Goal: Check status: Check status

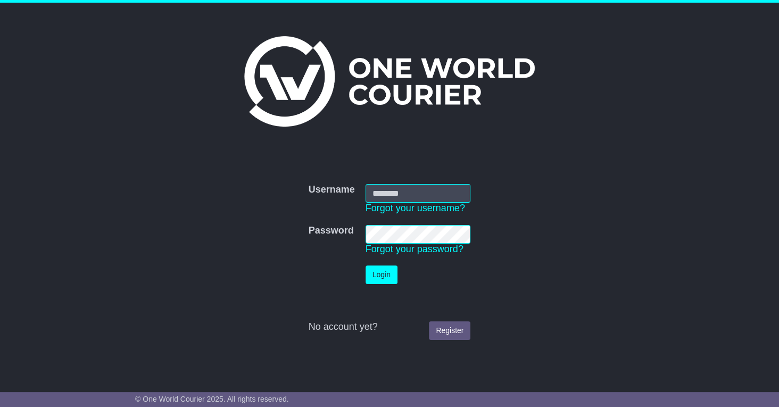
type input "**********"
click at [377, 278] on button "Login" at bounding box center [381, 274] width 32 height 19
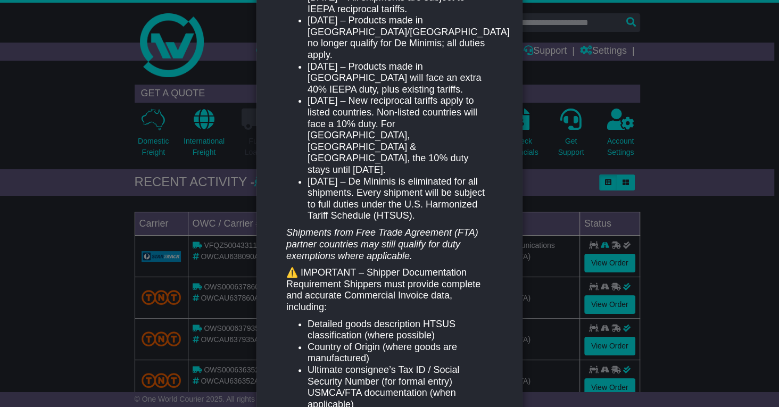
scroll to position [222, 0]
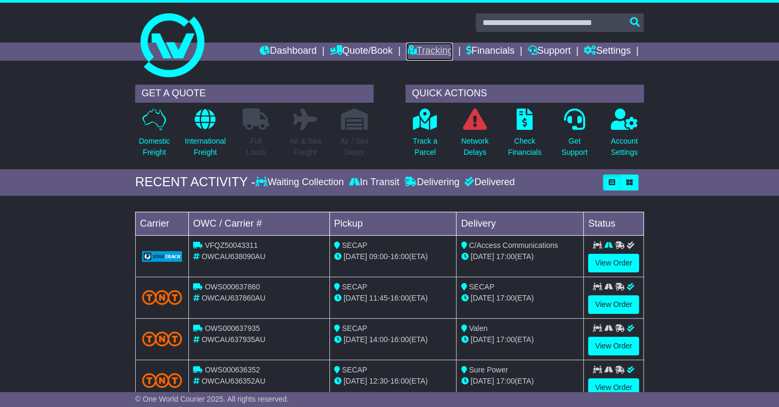
click at [419, 54] on link "Tracking" at bounding box center [429, 52] width 47 height 18
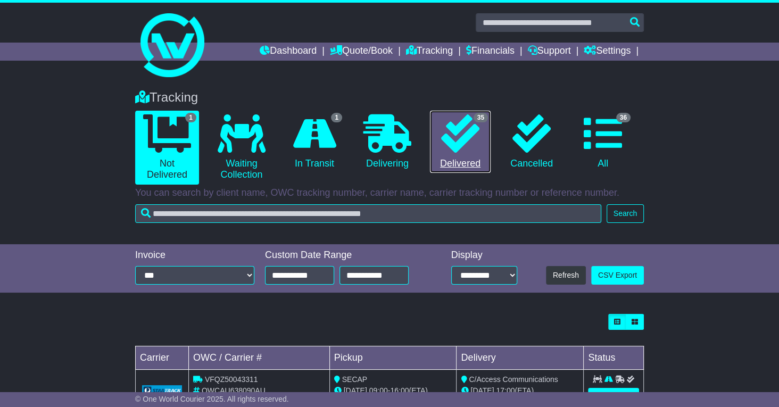
click at [453, 139] on icon at bounding box center [460, 133] width 38 height 38
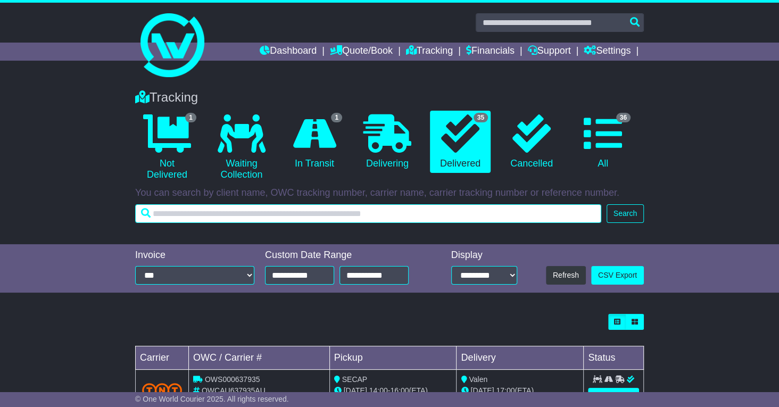
click at [169, 215] on input "text" at bounding box center [368, 213] width 466 height 19
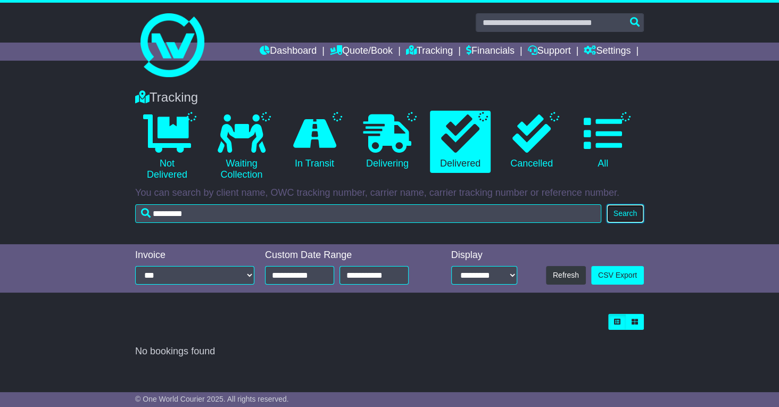
click at [627, 219] on button "Search" at bounding box center [624, 213] width 37 height 19
click at [446, 140] on icon at bounding box center [460, 133] width 38 height 38
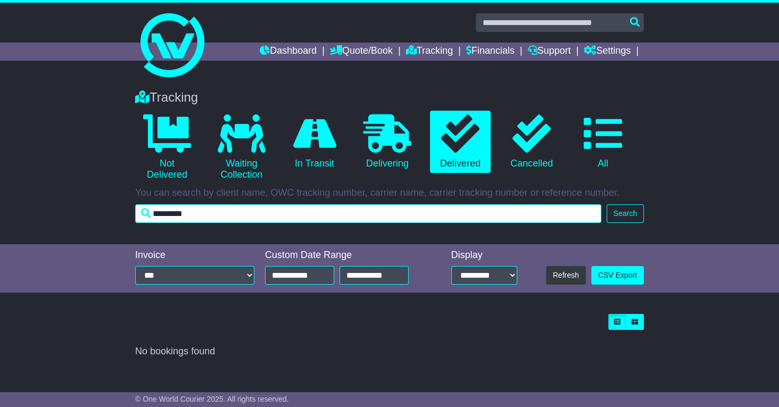
click at [203, 212] on input "*********" at bounding box center [368, 213] width 466 height 19
type input "*"
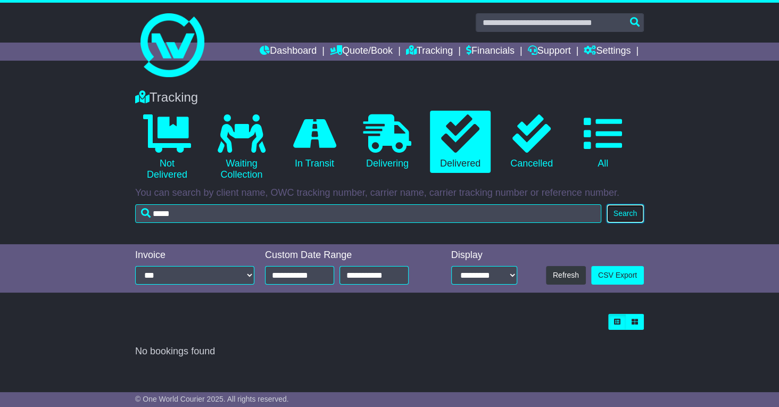
click at [618, 214] on button "Search" at bounding box center [624, 213] width 37 height 19
click at [453, 119] on icon at bounding box center [460, 133] width 38 height 38
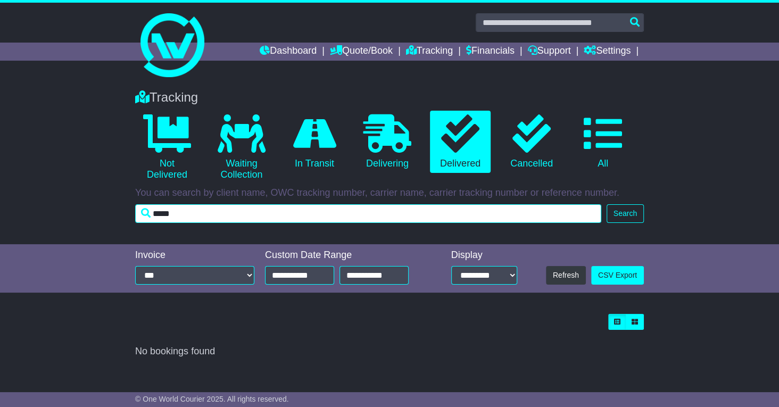
click at [192, 212] on input "*****" at bounding box center [368, 213] width 466 height 19
type input "**********"
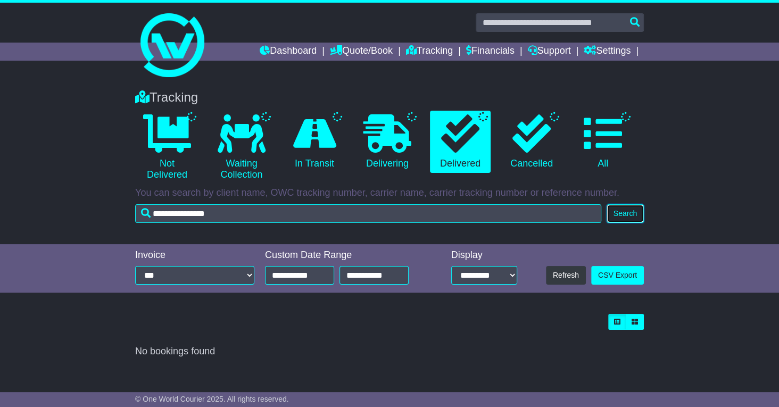
click at [627, 212] on button "Search" at bounding box center [624, 213] width 37 height 19
click at [419, 52] on link "Tracking" at bounding box center [429, 52] width 47 height 18
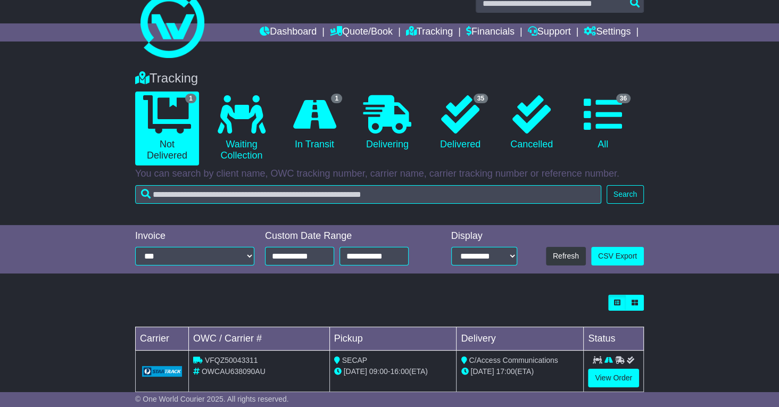
scroll to position [40, 0]
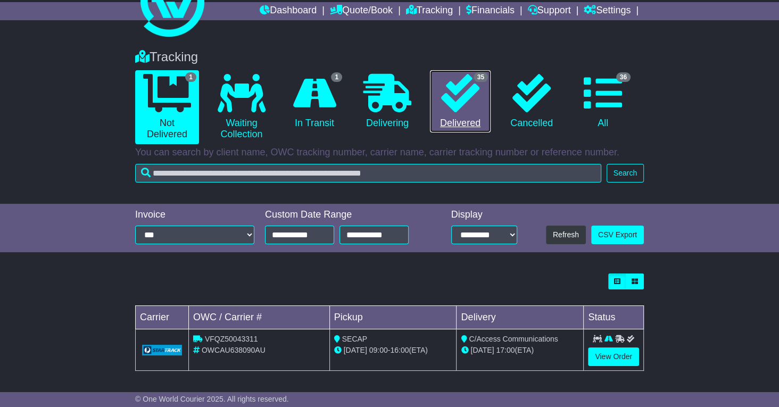
click at [460, 105] on icon at bounding box center [460, 93] width 38 height 38
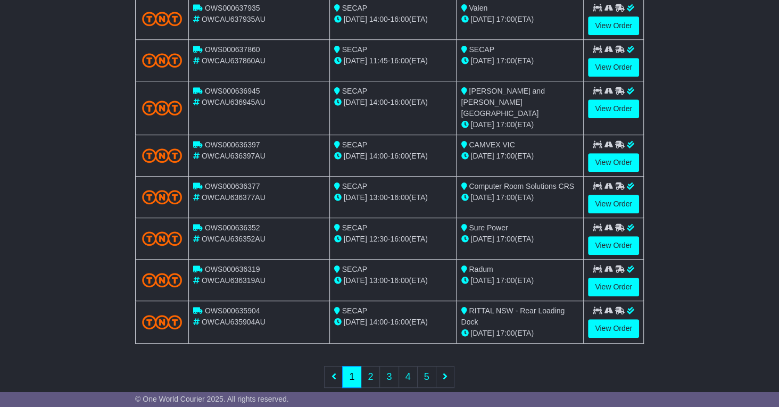
scroll to position [373, 0]
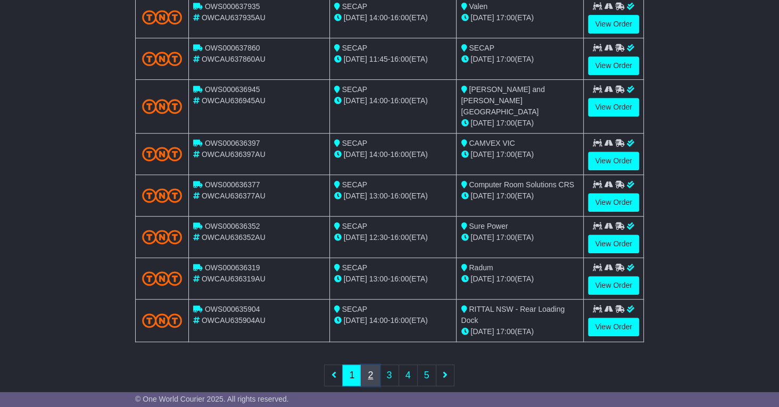
click at [371, 364] on link "2" at bounding box center [370, 375] width 19 height 22
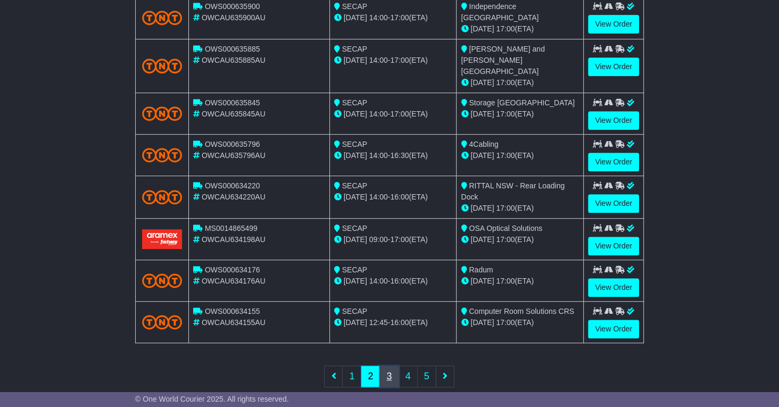
click at [392, 365] on link "3" at bounding box center [388, 376] width 19 height 22
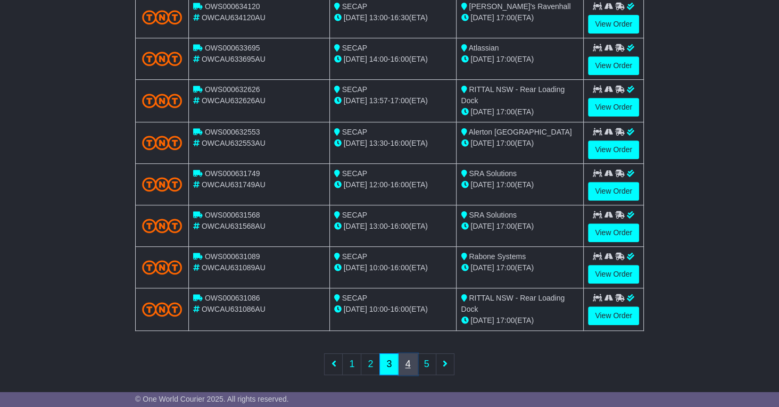
click at [409, 353] on link "4" at bounding box center [407, 364] width 19 height 22
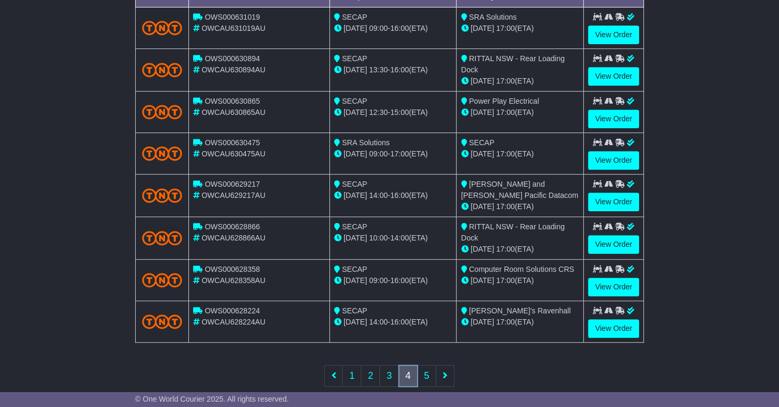
scroll to position [374, 0]
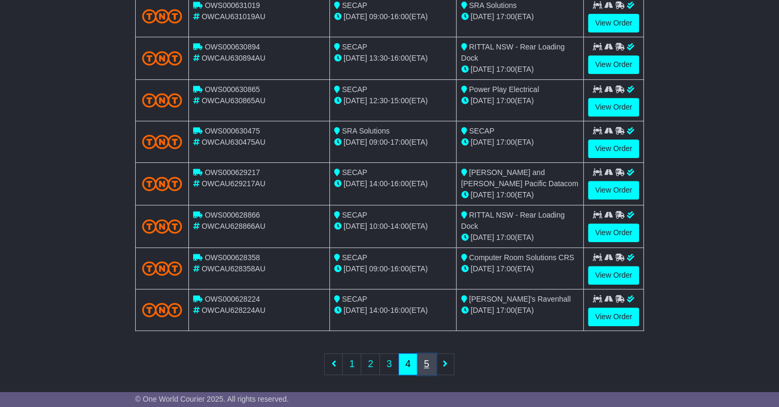
click at [426, 361] on link "5" at bounding box center [426, 364] width 19 height 22
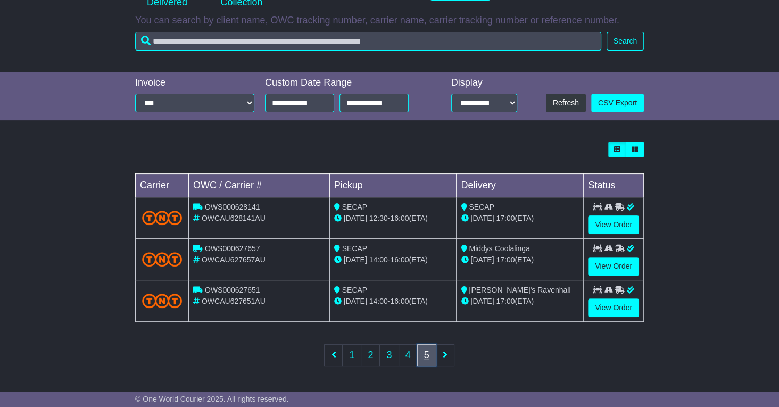
scroll to position [168, 0]
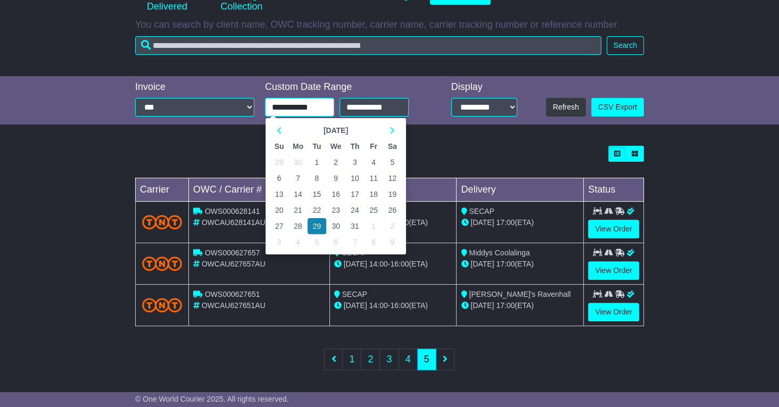
click at [288, 105] on input "**********" at bounding box center [299, 107] width 69 height 19
click at [278, 130] on icon at bounding box center [279, 130] width 5 height 7
click at [355, 195] on td "15" at bounding box center [354, 194] width 19 height 16
type input "**********"
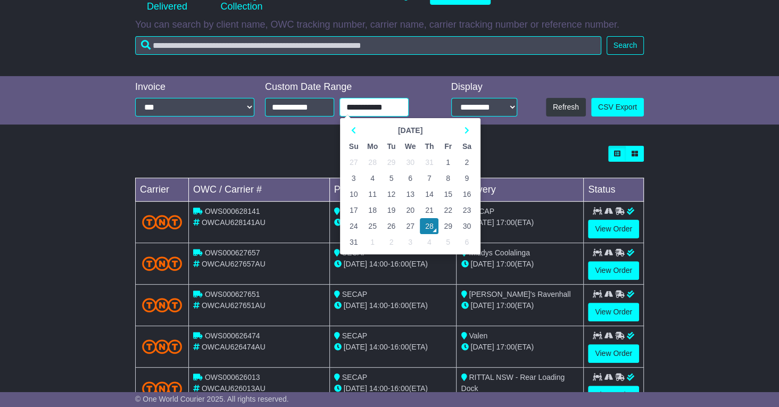
click at [368, 110] on input "**********" at bounding box center [373, 107] width 69 height 19
click at [354, 131] on icon at bounding box center [353, 130] width 5 height 7
click at [374, 223] on td "30" at bounding box center [372, 226] width 19 height 16
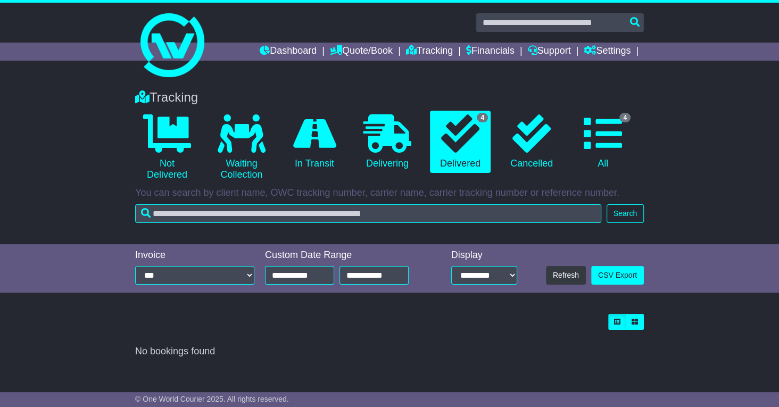
scroll to position [0, 0]
click at [456, 142] on icon at bounding box center [460, 133] width 38 height 38
click at [462, 133] on icon at bounding box center [460, 133] width 38 height 38
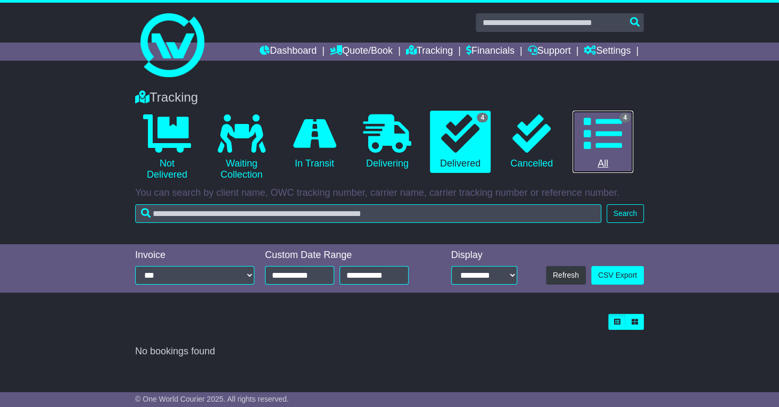
click at [599, 129] on icon at bounding box center [603, 133] width 38 height 38
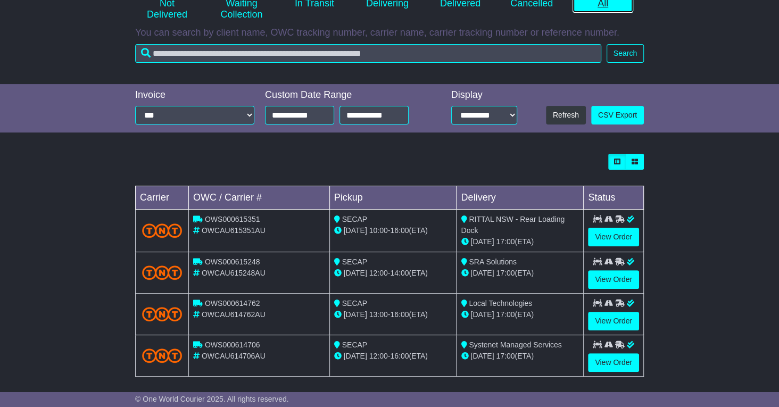
scroll to position [163, 0]
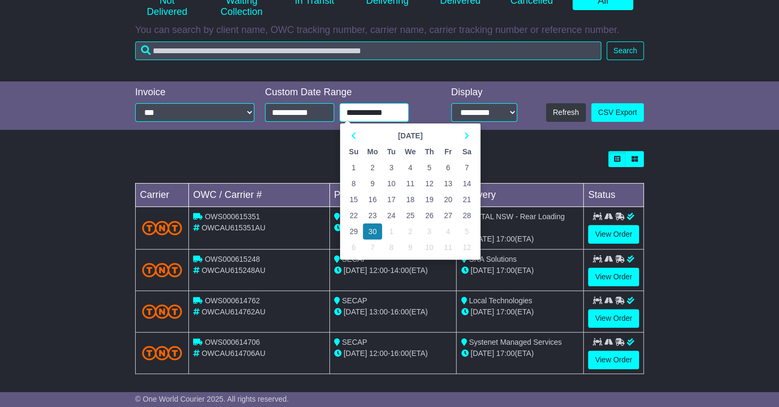
click at [373, 111] on input "**********" at bounding box center [373, 112] width 69 height 19
click at [467, 136] on icon at bounding box center [466, 135] width 5 height 7
click at [413, 231] on td "30" at bounding box center [410, 231] width 19 height 16
type input "**********"
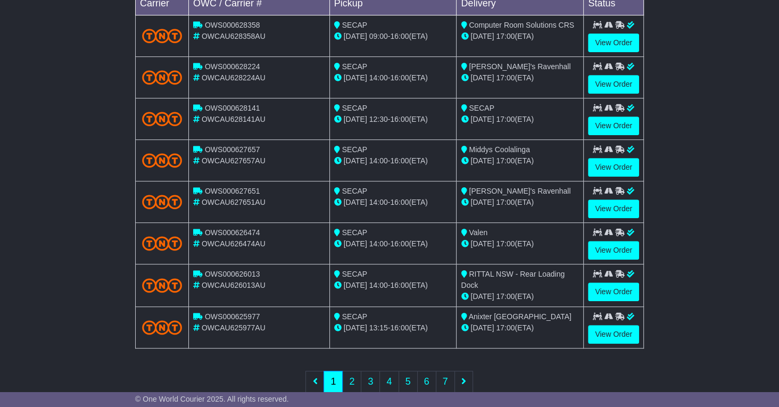
scroll to position [373, 0]
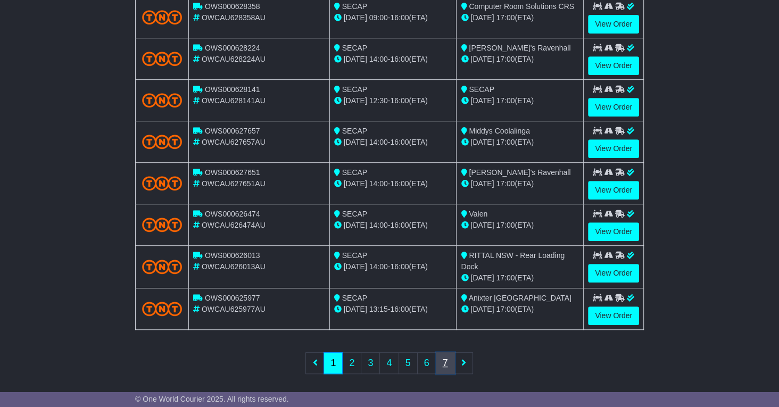
click at [440, 356] on link "7" at bounding box center [445, 363] width 19 height 22
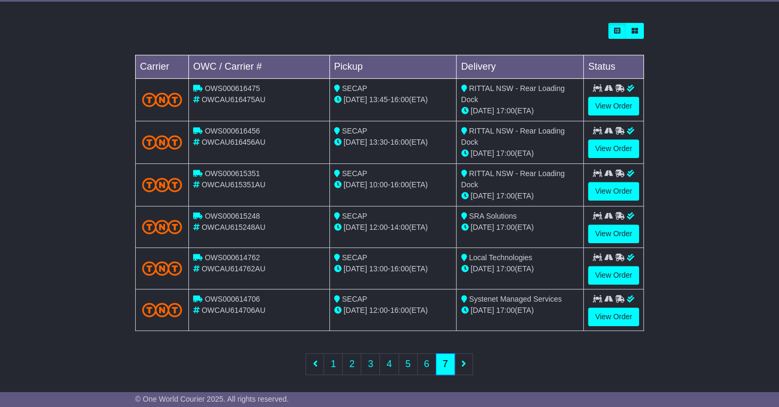
click at [463, 358] on ul "First 1 2 3 4 5 6 7 Last" at bounding box center [389, 364] width 167 height 22
click at [426, 359] on link "6" at bounding box center [426, 364] width 19 height 22
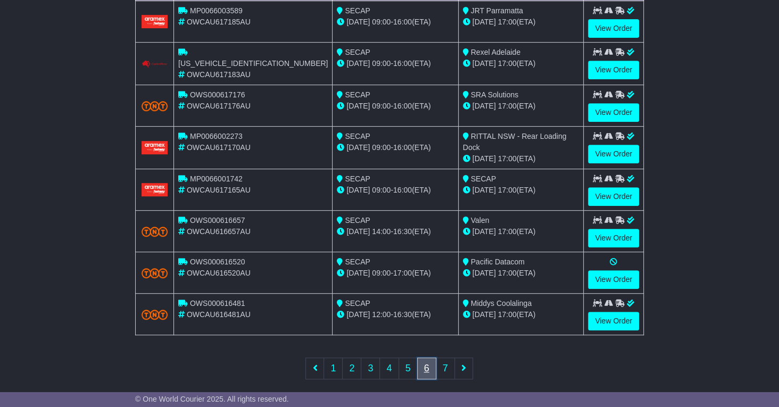
scroll to position [373, 0]
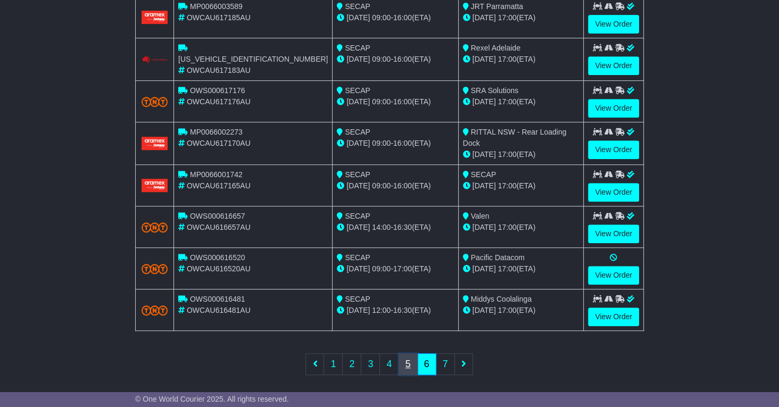
click at [410, 362] on link "5" at bounding box center [407, 364] width 19 height 22
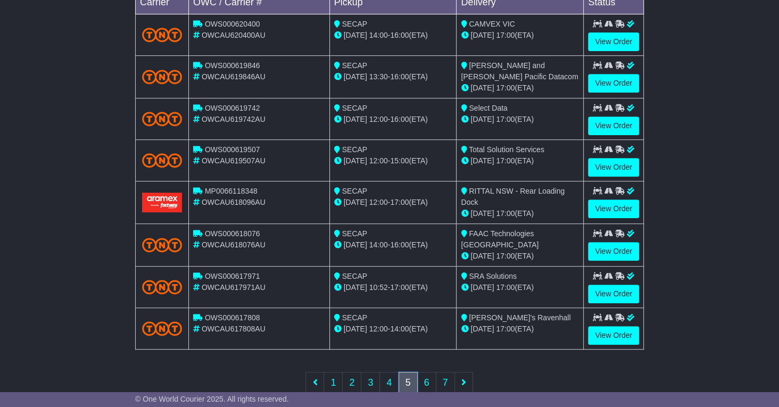
scroll to position [374, 0]
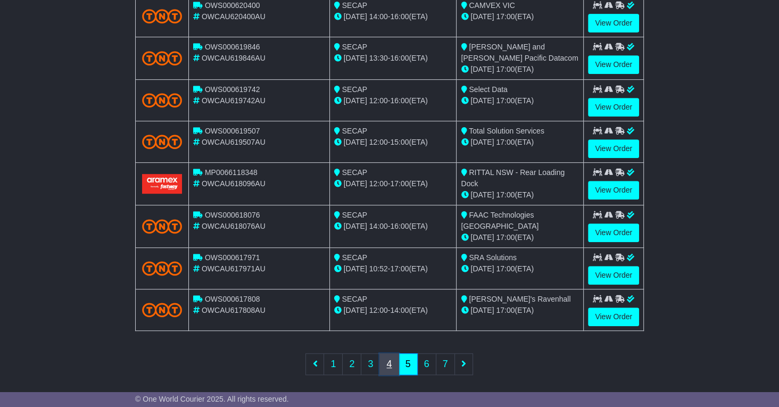
click at [391, 355] on link "4" at bounding box center [388, 364] width 19 height 22
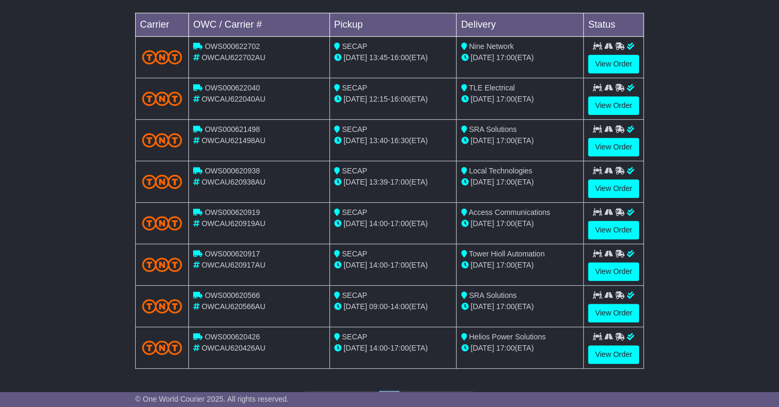
scroll to position [373, 0]
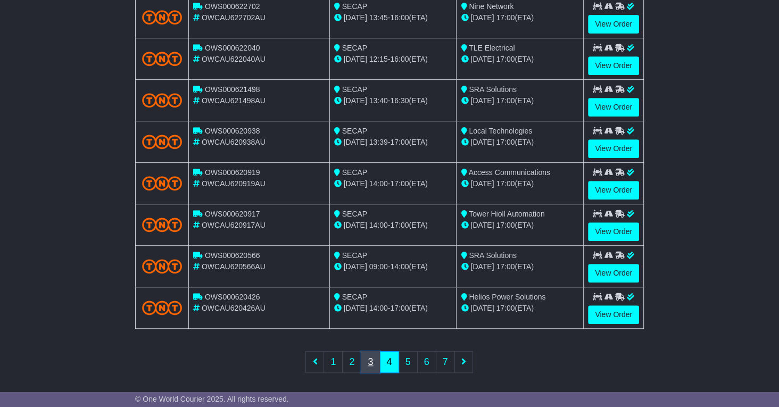
click at [369, 360] on link "3" at bounding box center [370, 362] width 19 height 22
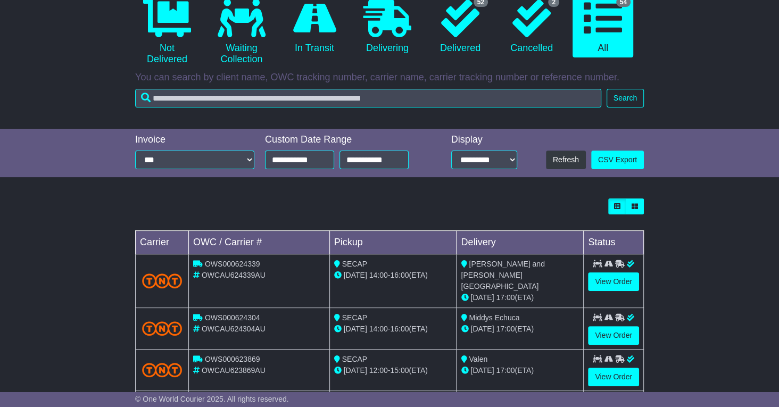
scroll to position [0, 0]
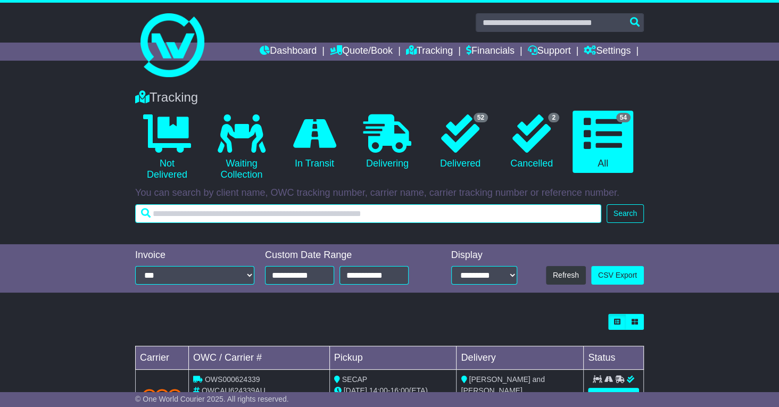
click at [183, 213] on input "text" at bounding box center [368, 213] width 466 height 19
type input "*******"
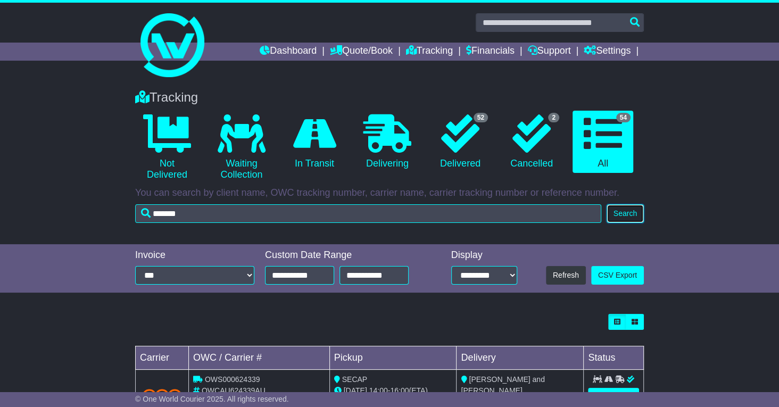
click at [620, 213] on button "Search" at bounding box center [624, 213] width 37 height 19
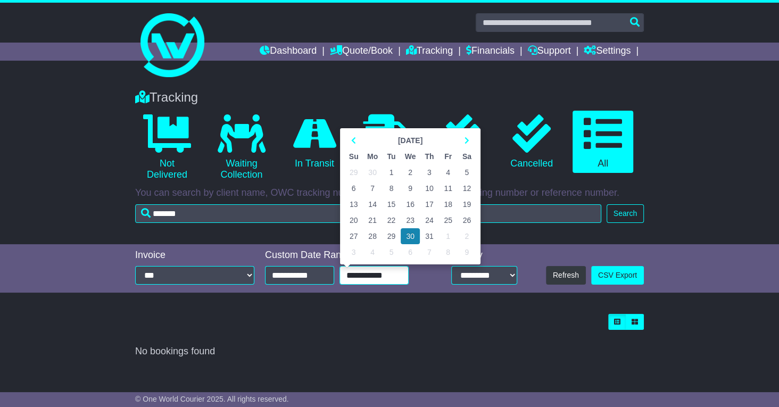
click at [355, 276] on input "**********" at bounding box center [373, 275] width 69 height 19
click at [469, 138] on icon at bounding box center [466, 140] width 5 height 7
click at [431, 222] on td "21" at bounding box center [429, 220] width 19 height 16
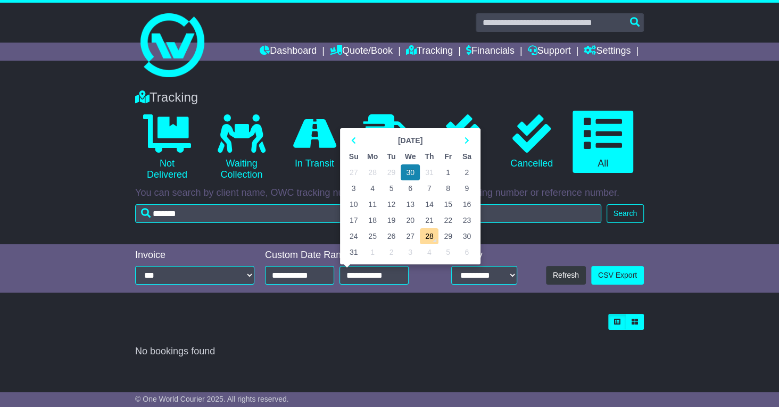
type input "**********"
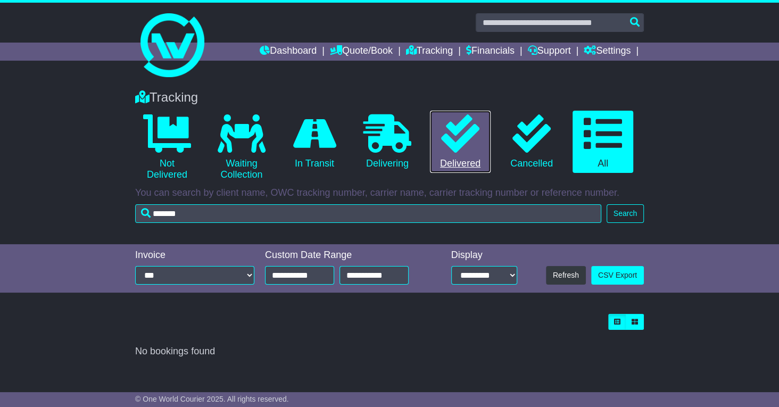
click at [473, 141] on icon at bounding box center [460, 133] width 38 height 38
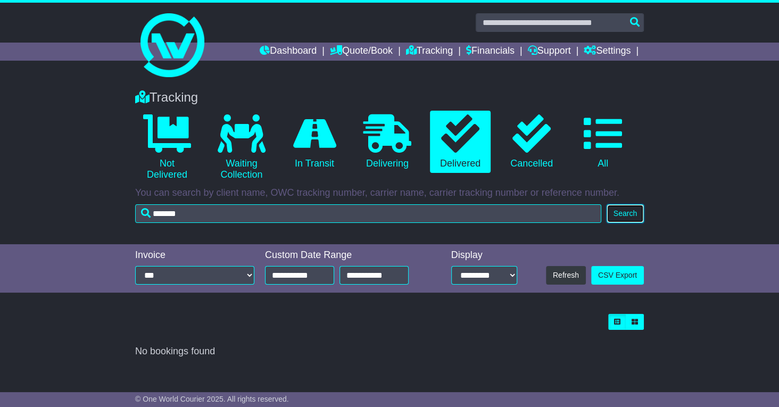
click at [619, 214] on button "Search" at bounding box center [624, 213] width 37 height 19
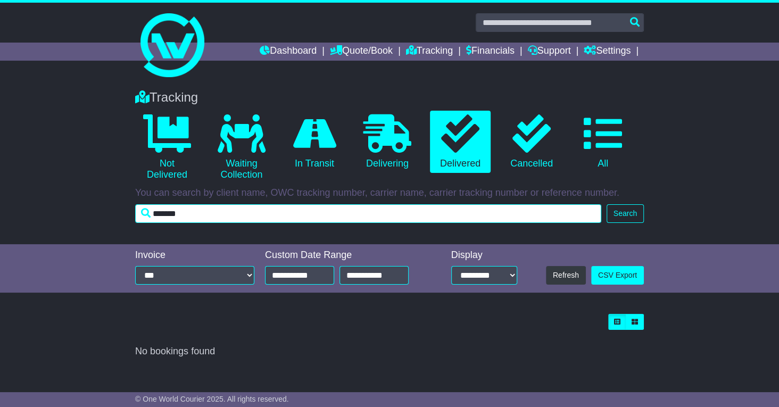
click at [185, 215] on input "*******" at bounding box center [368, 213] width 466 height 19
type input "*"
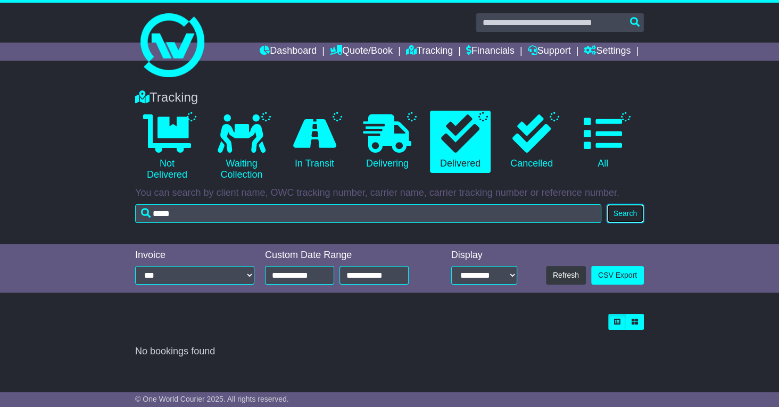
click at [623, 215] on button "Search" at bounding box center [624, 213] width 37 height 19
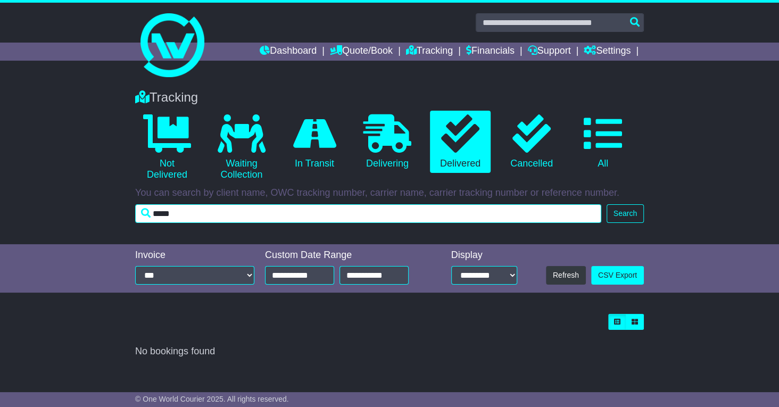
click at [188, 214] on input "*****" at bounding box center [368, 213] width 466 height 19
type input "*"
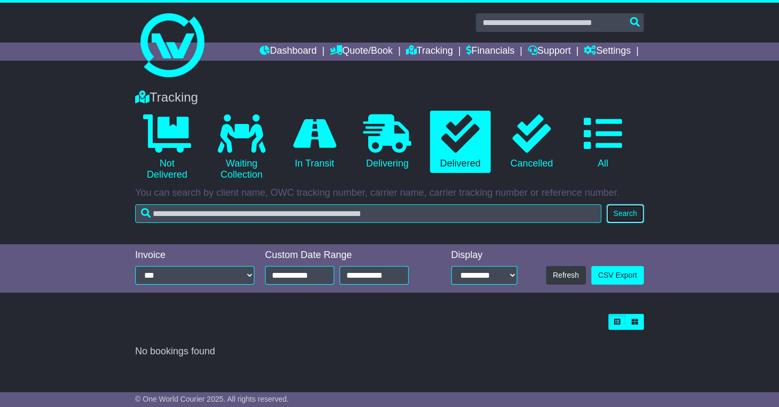
click at [630, 213] on button "Search" at bounding box center [624, 213] width 37 height 19
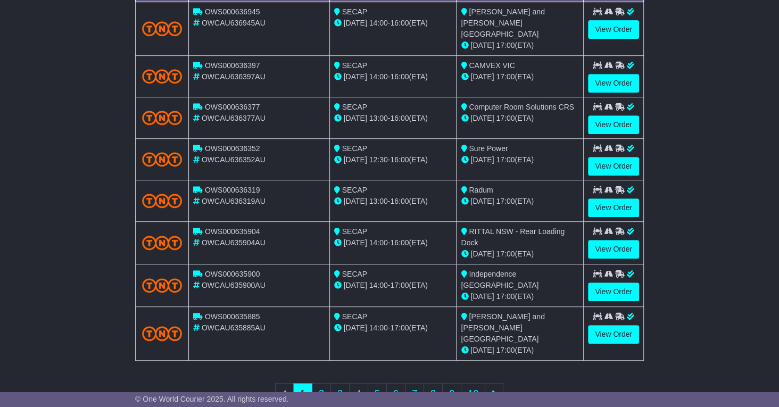
scroll to position [373, 0]
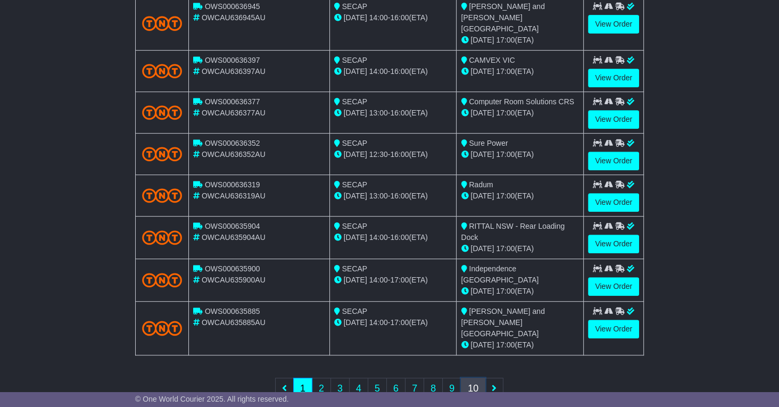
click at [475, 378] on link "10" at bounding box center [473, 389] width 24 height 22
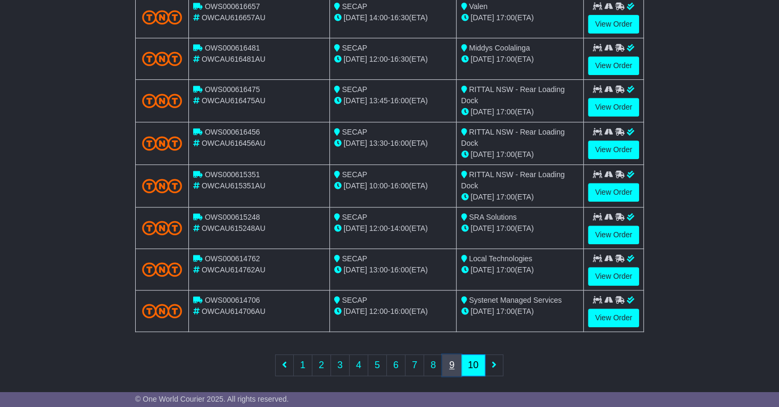
click at [452, 359] on link "9" at bounding box center [451, 365] width 19 height 22
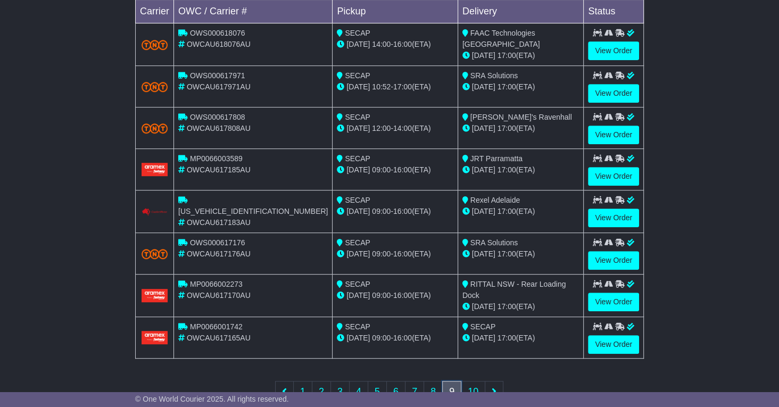
scroll to position [354, 0]
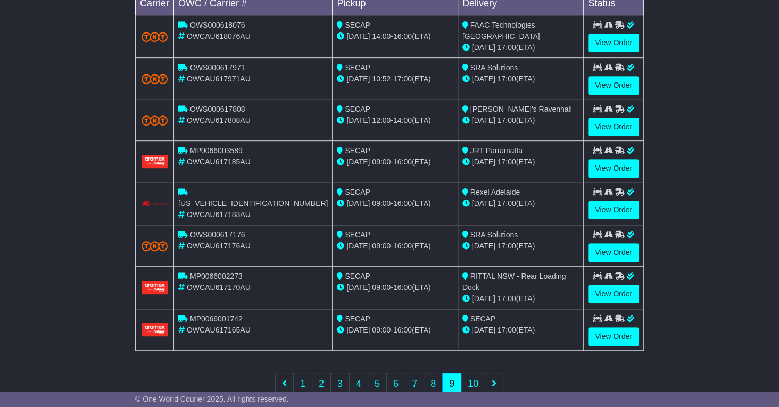
click at [492, 327] on div "[DATE] 17:00 (ETA)" at bounding box center [520, 329] width 116 height 11
click at [432, 374] on link "8" at bounding box center [432, 384] width 19 height 22
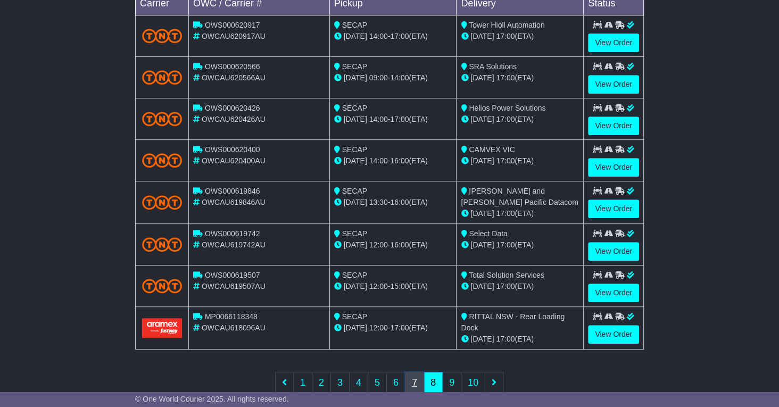
click at [417, 375] on link "7" at bounding box center [414, 383] width 19 height 22
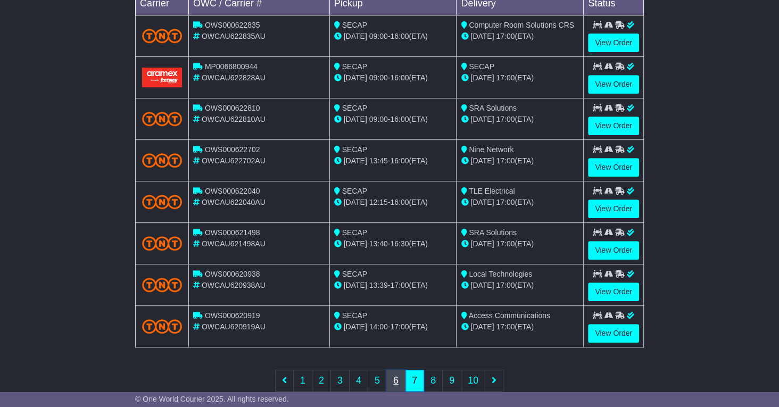
click at [392, 373] on link "6" at bounding box center [395, 381] width 19 height 22
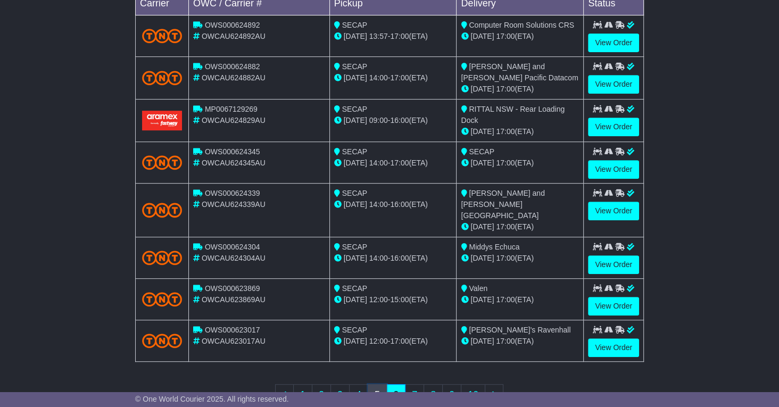
click at [375, 384] on link "5" at bounding box center [377, 395] width 19 height 22
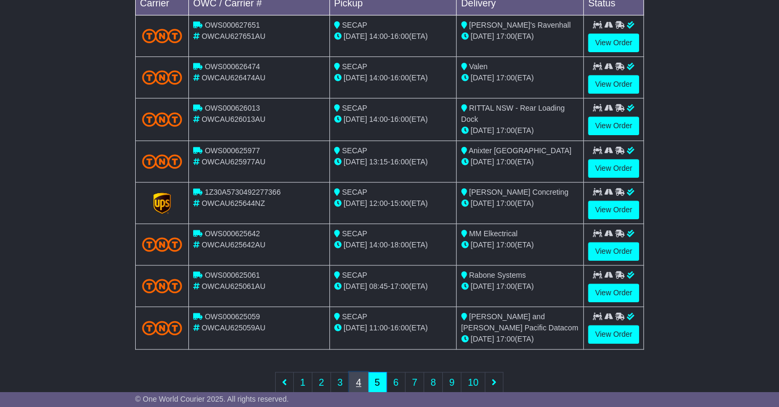
click at [357, 376] on link "4" at bounding box center [358, 383] width 19 height 22
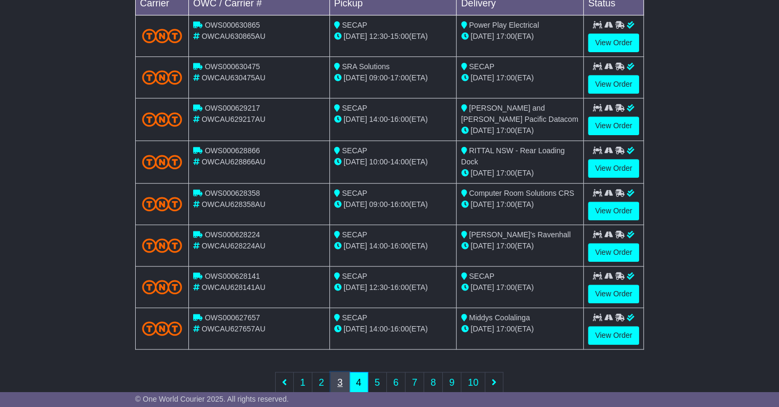
click at [340, 376] on link "3" at bounding box center [339, 383] width 19 height 22
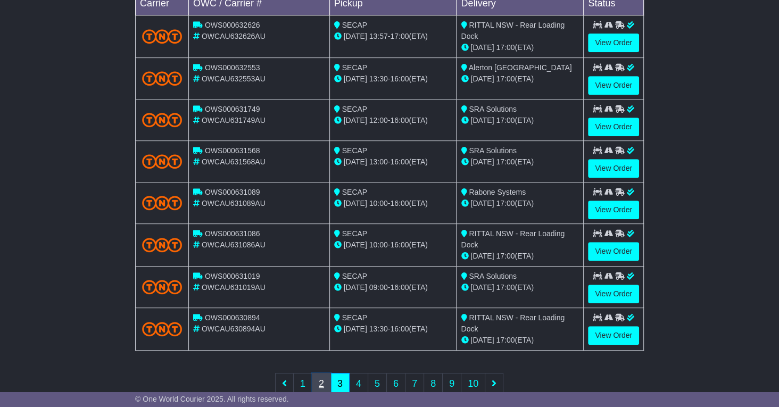
click at [324, 374] on link "2" at bounding box center [321, 384] width 19 height 22
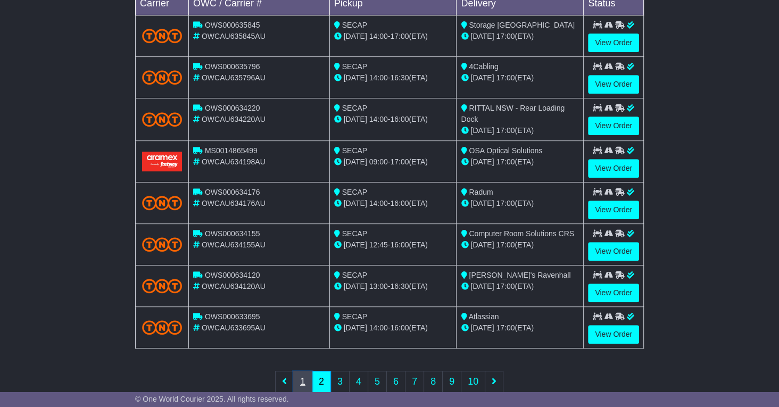
click at [304, 376] on link "1" at bounding box center [302, 382] width 19 height 22
